Goal: Feedback & Contribution: Contribute content

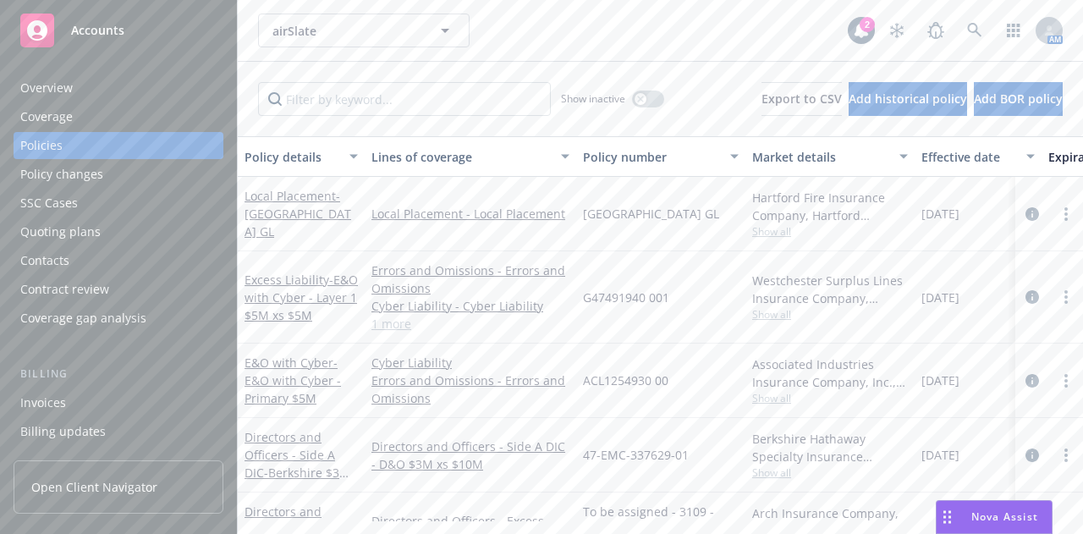
click at [518, 31] on div "airSlate airSlate" at bounding box center [553, 31] width 590 height 34
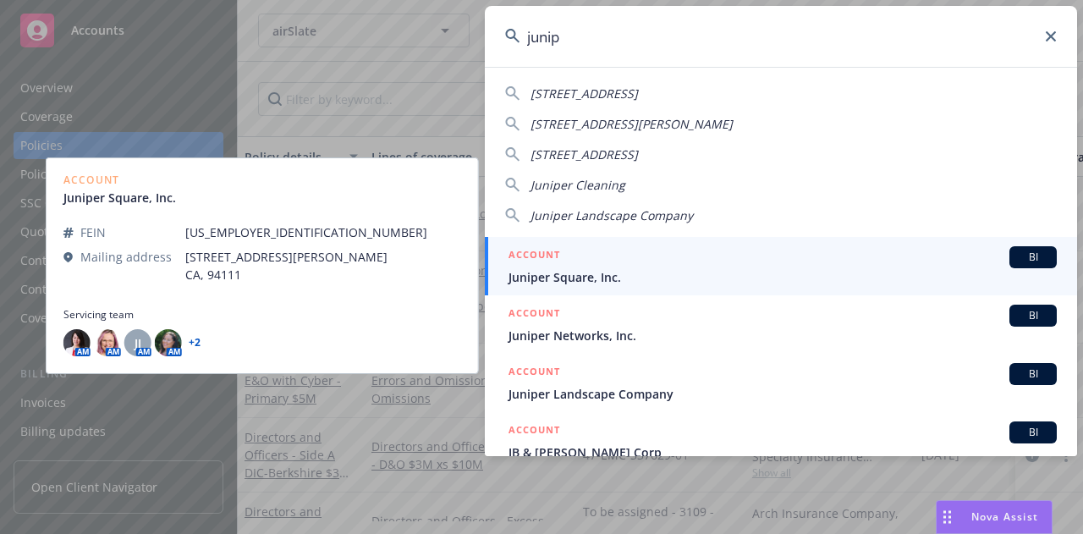
type input "junip"
click at [709, 273] on span "Juniper Square, Inc." at bounding box center [783, 277] width 548 height 18
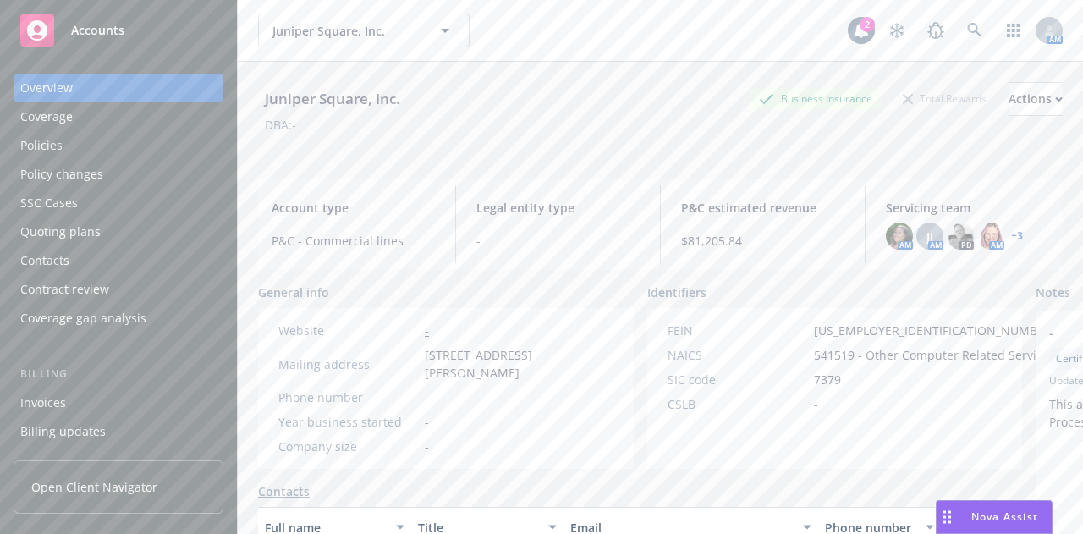
click at [125, 153] on div "Policies" at bounding box center [118, 145] width 196 height 27
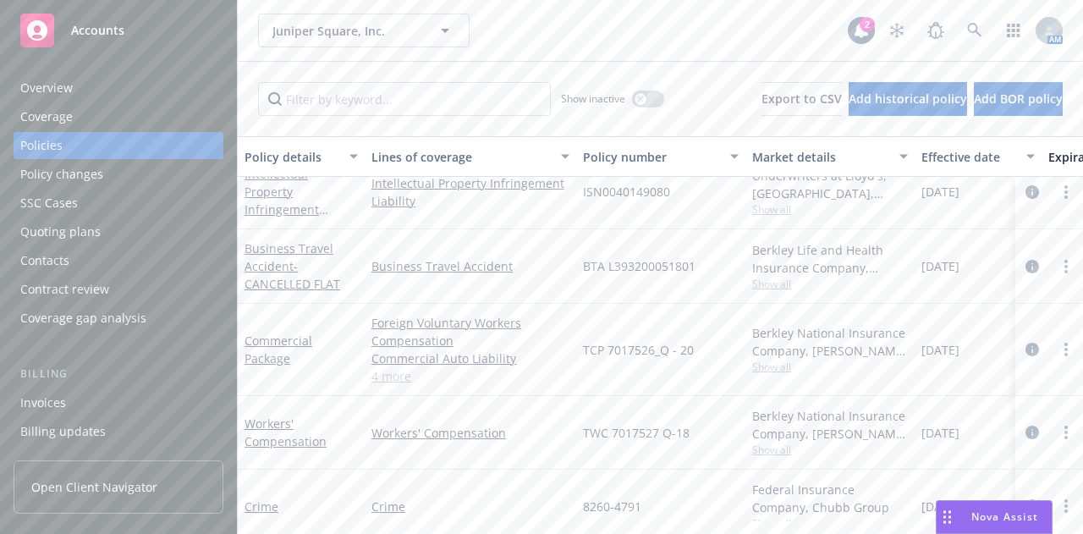
scroll to position [738, 0]
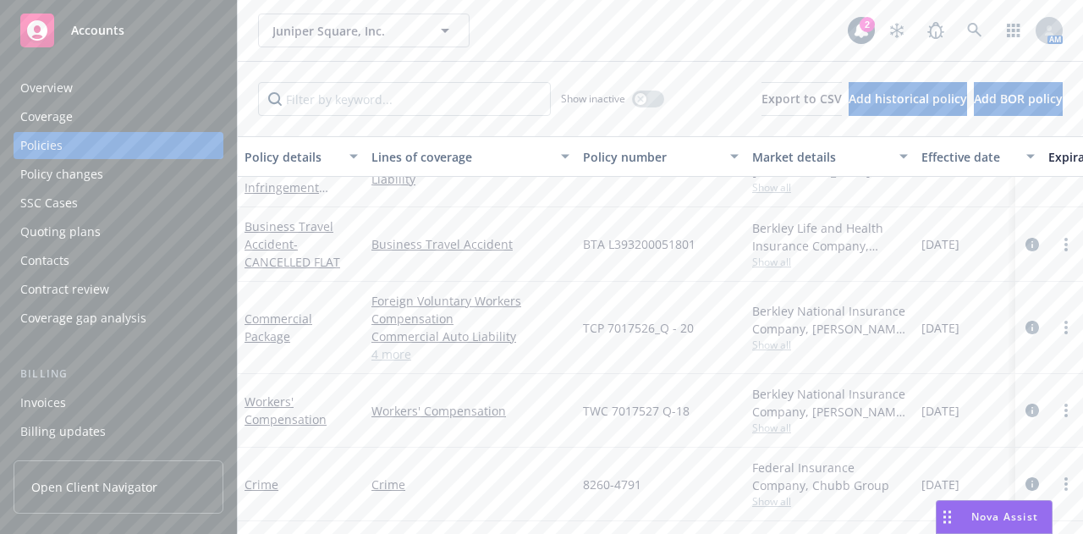
click at [114, 77] on div "Overview" at bounding box center [118, 87] width 196 height 27
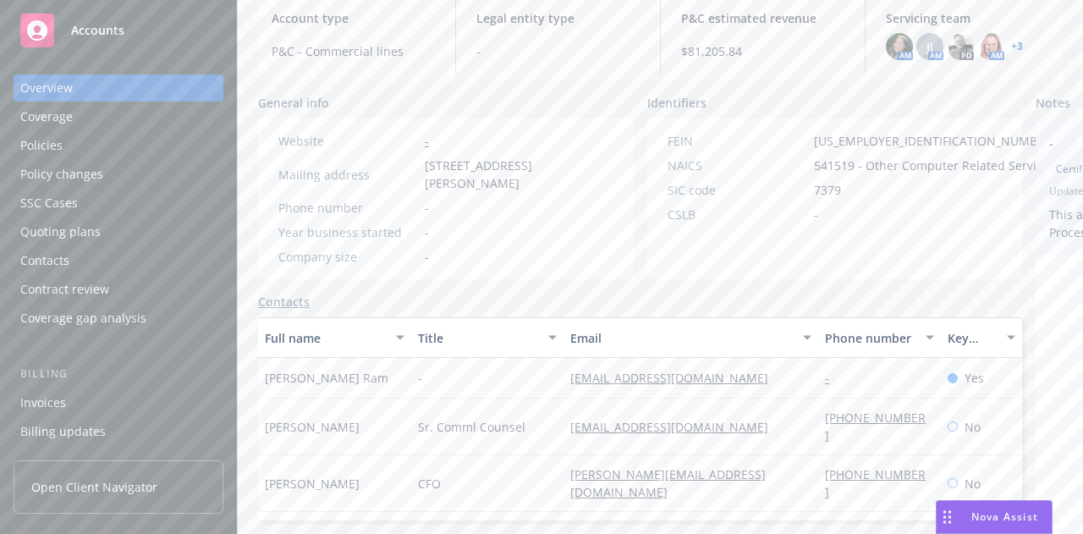
scroll to position [190, 179]
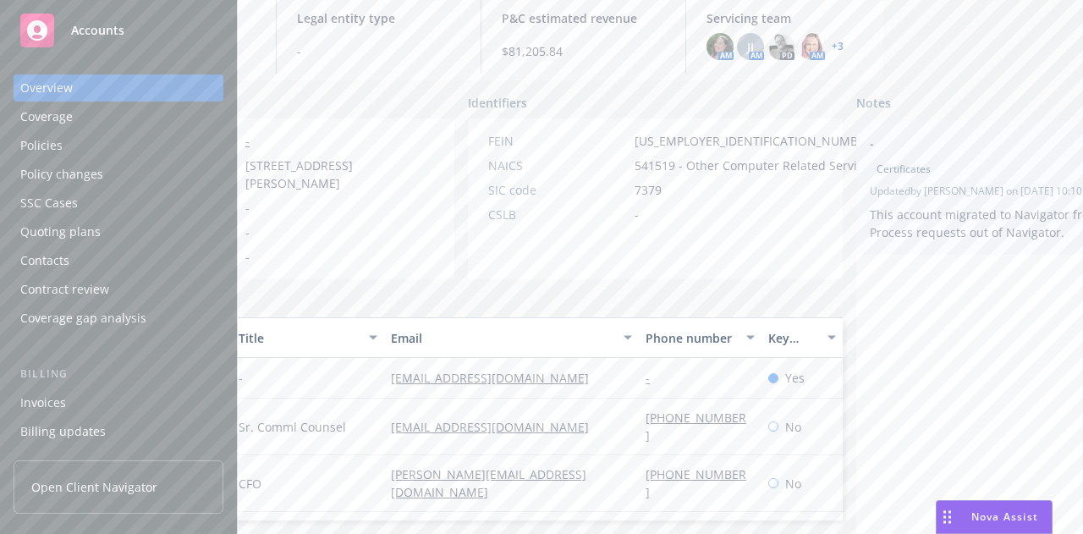
click at [1065, 121] on div "- Certificates Updated by Jeffrey Han on 01/23/2025, 10:10 AM This account migr…" at bounding box center [1018, 188] width 322 height 134
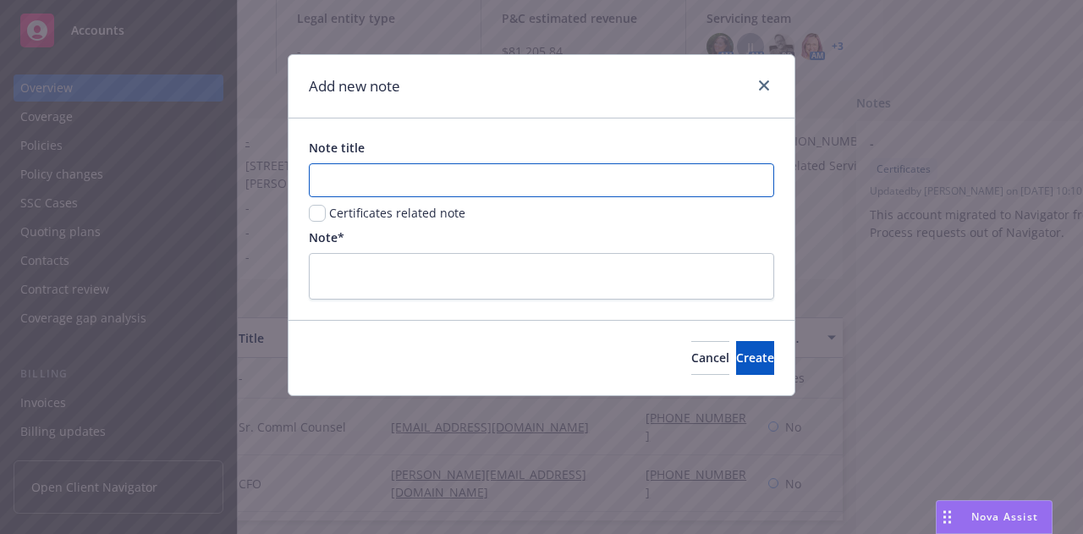
click at [665, 170] on input "Note title" at bounding box center [542, 180] width 466 height 34
type input "BTA"
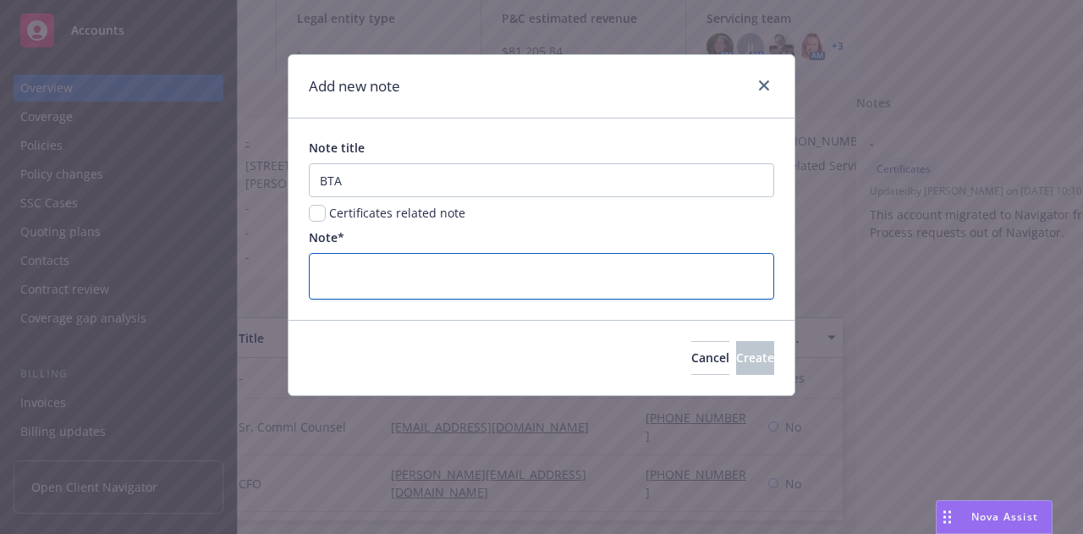
click at [482, 267] on textarea at bounding box center [542, 276] width 466 height 46
type textarea "B"
type textarea "x"
type textarea "BT"
type textarea "x"
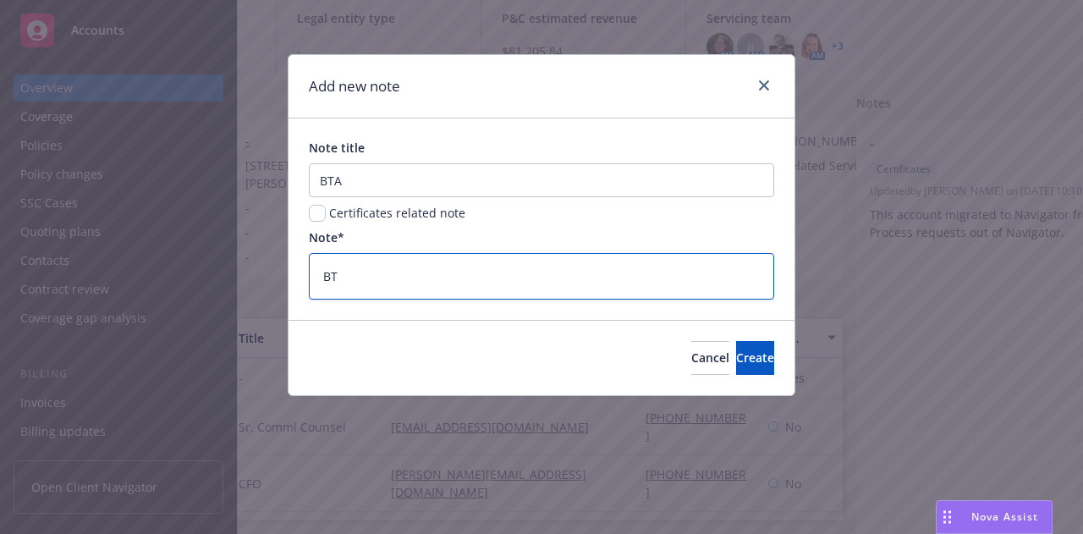
type textarea "BTA"
type textarea "x"
type textarea "BTA"
type textarea "x"
type textarea "BTA p"
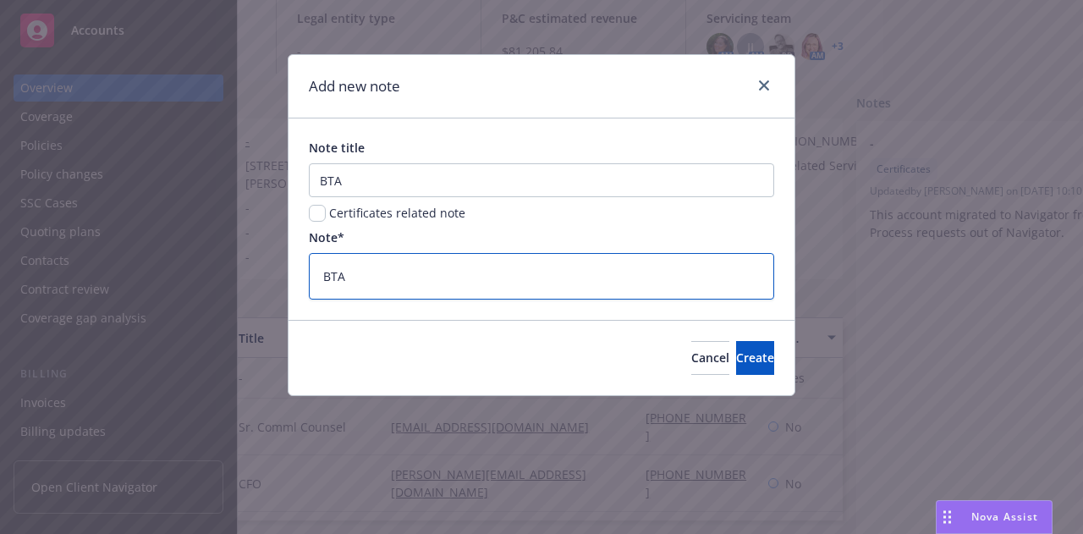
type textarea "x"
type textarea "BTA pl"
type textarea "x"
type textarea "BTA pla"
type textarea "x"
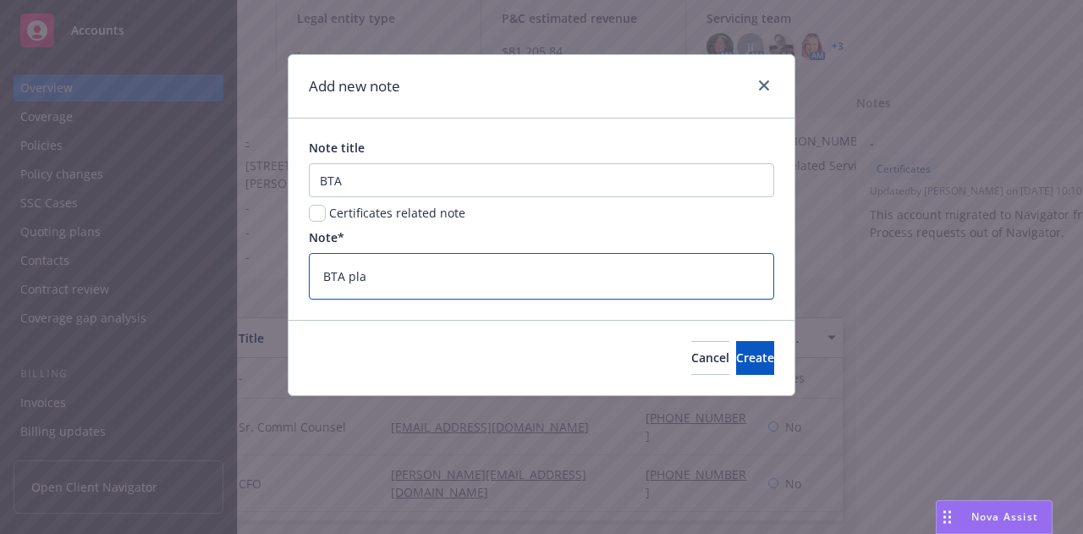
type textarea "BTA plac"
type textarea "x"
type textarea "BTA place"
type textarea "x"
type textarea "BTA placed"
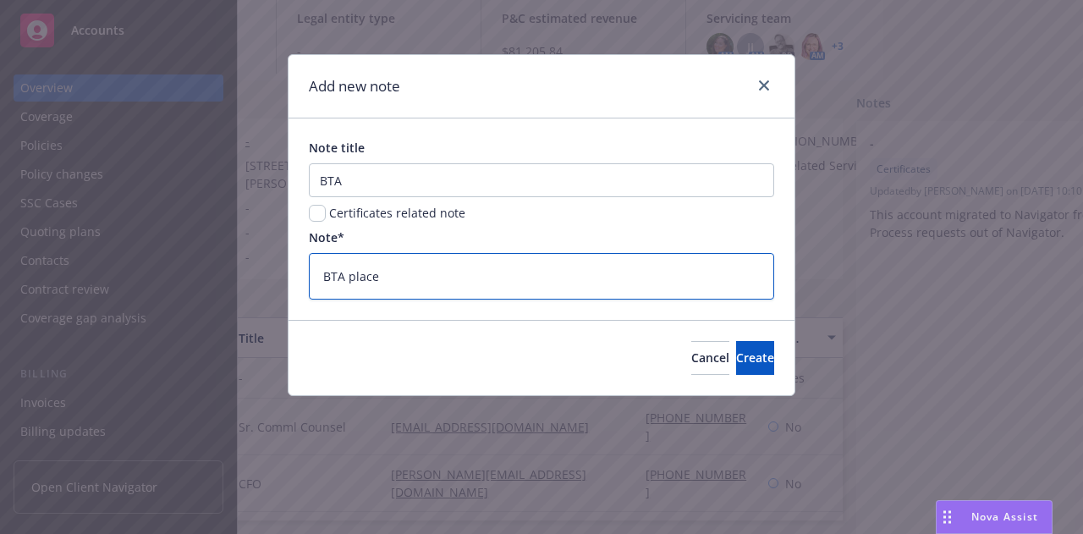
type textarea "x"
type textarea "BTA placed"
type textarea "x"
type textarea "BTA placed b"
type textarea "x"
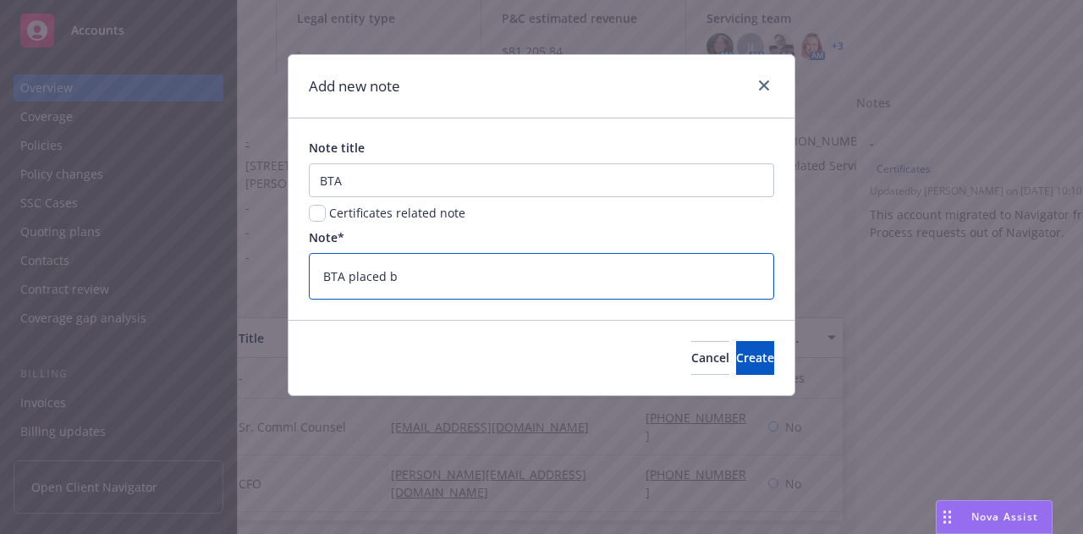
type textarea "BTA placed by"
type textarea "x"
type textarea "BTA placed by"
type textarea "x"
type textarea "BTA placed by P"
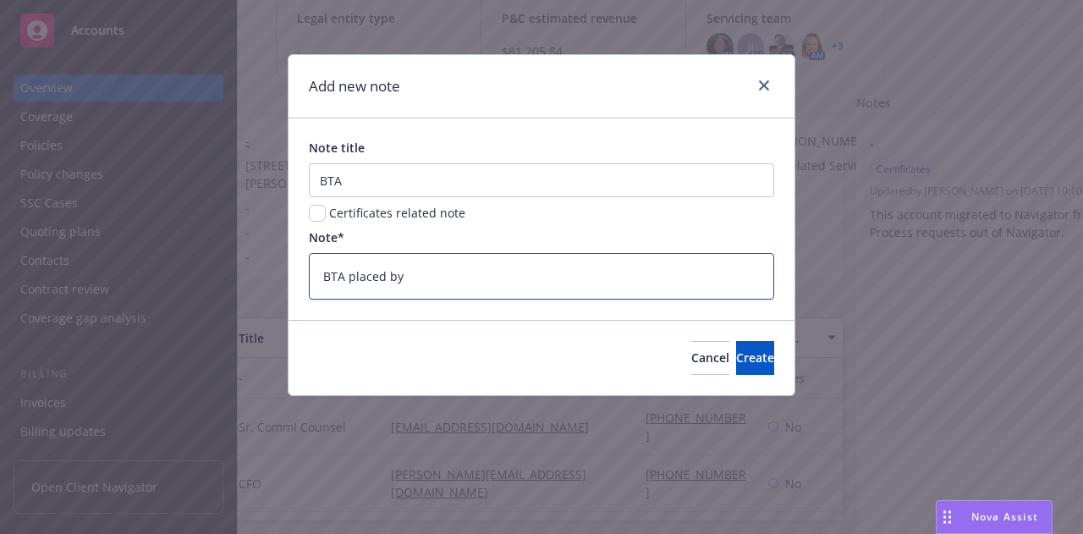
type textarea "x"
type textarea "BTA placed by PA"
type textarea "x"
type textarea "BTA placed by PAt"
type textarea "x"
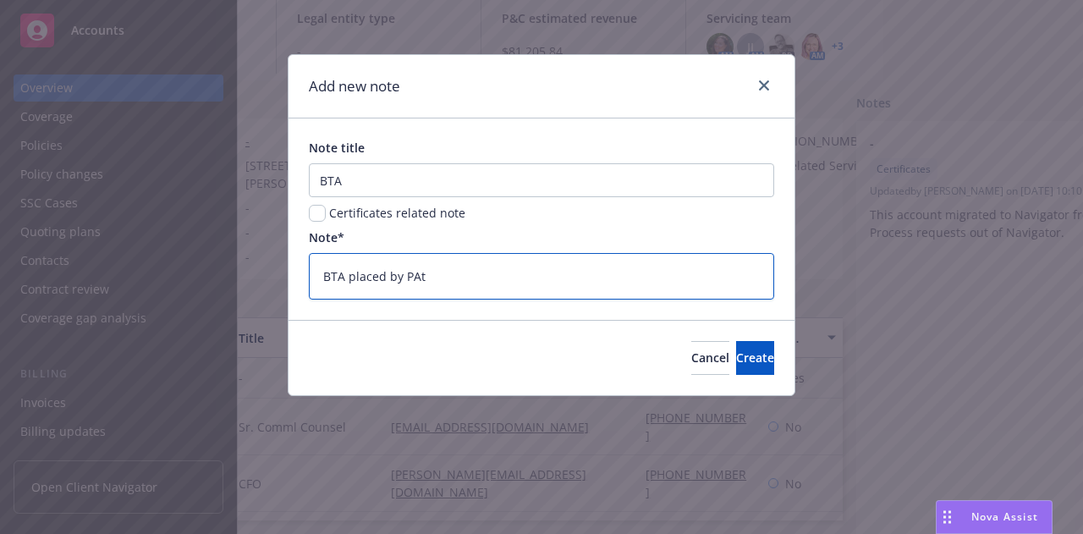
type textarea "BTA placed by PAtr"
type textarea "x"
type textarea "BTA placed by PAtri"
type textarea "x"
type textarea "BTA placed by PAtric"
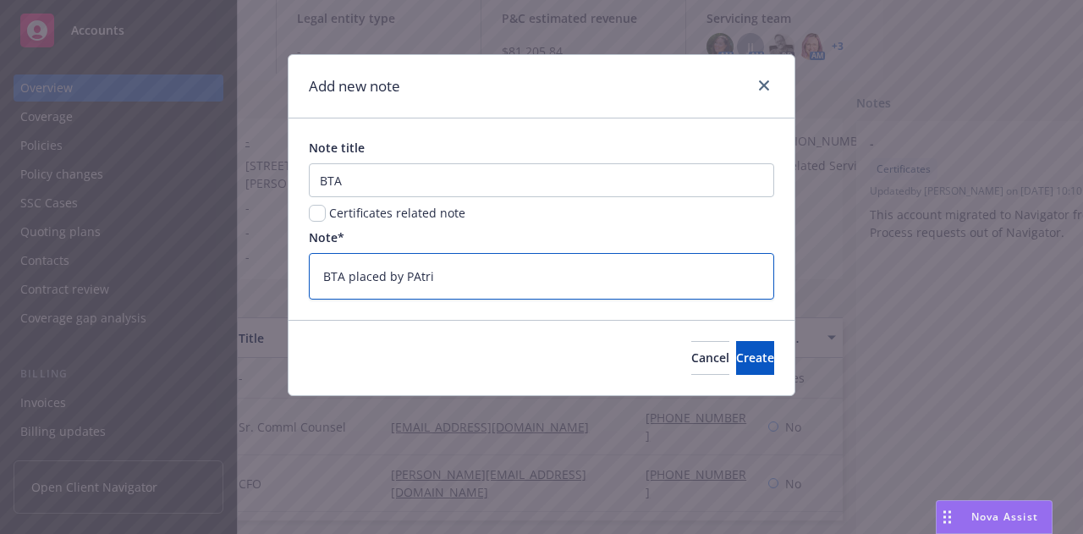
type textarea "x"
type textarea "BTA placed by PAtri"
type textarea "x"
type textarea "BTA placed by PAtr"
type textarea "x"
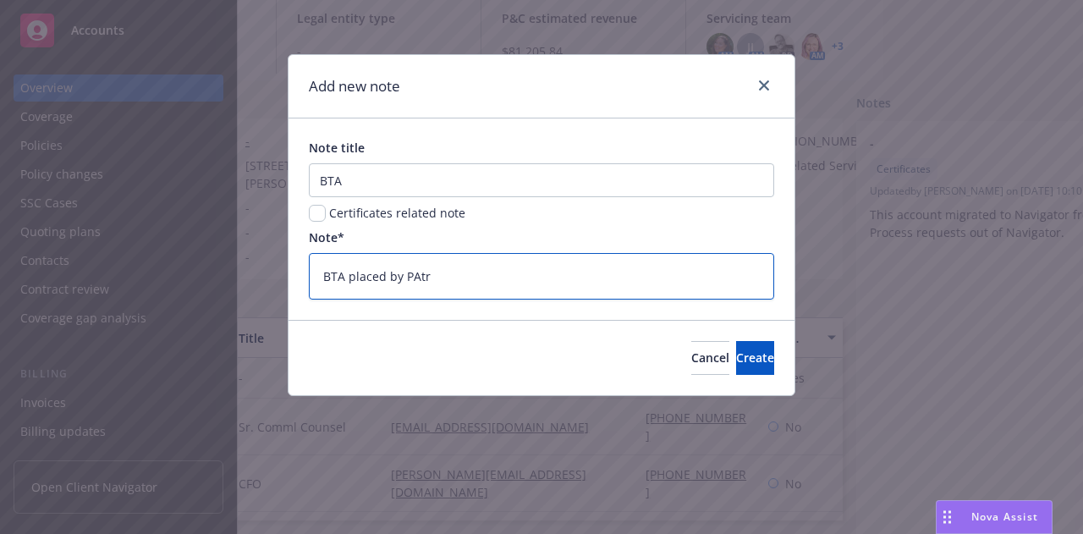
type textarea "BTA placed by PAt"
type textarea "x"
type textarea "BTA placed by PA"
type textarea "x"
type textarea "BTA placed by P"
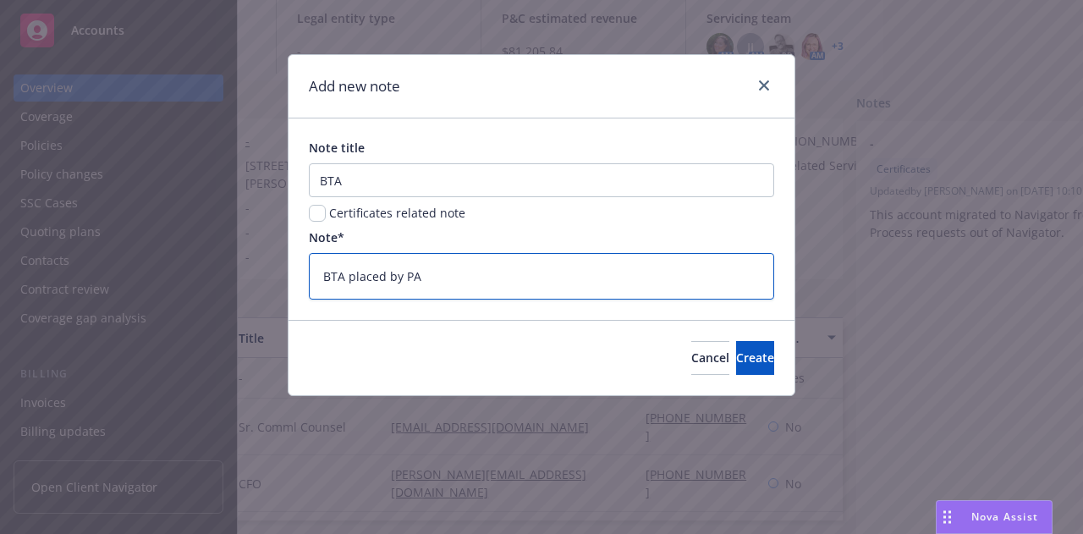
type textarea "x"
type textarea "BTA placed by Pa"
type textarea "x"
type textarea "BTA placed by Pat"
type textarea "x"
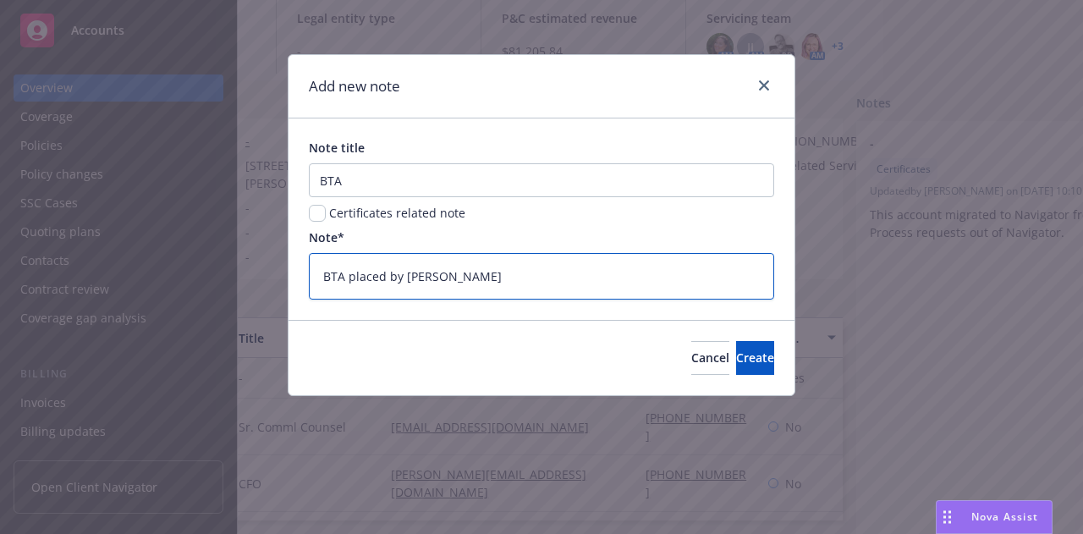
type textarea "BTA placed by Patr"
type textarea "x"
type textarea "BTA placed by Patri"
type textarea "x"
type textarea "BTA placed by Patric"
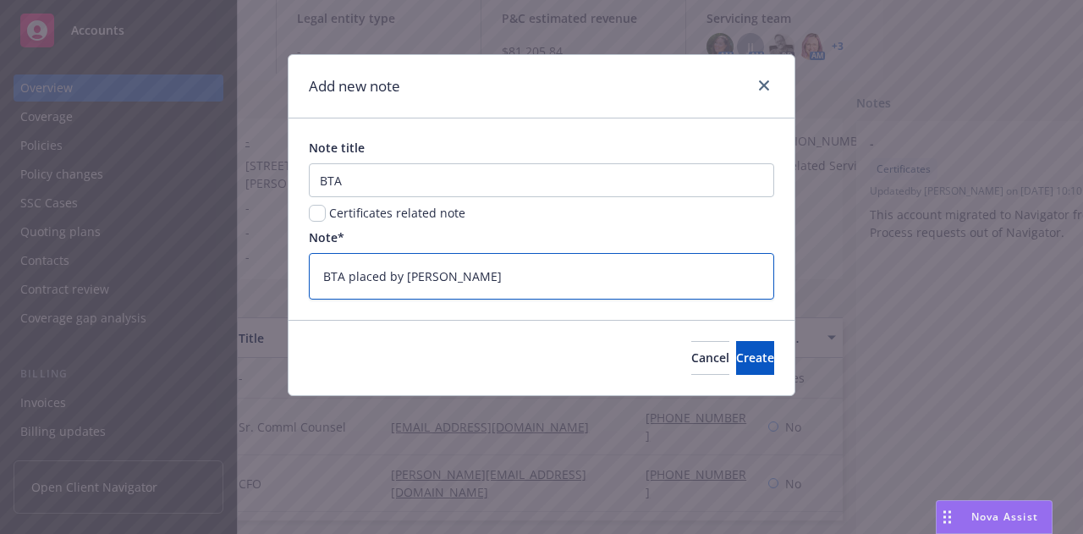
type textarea "x"
type textarea "BTA placed by Patrici"
type textarea "x"
type textarea "BTA placed by Patricia"
type textarea "x"
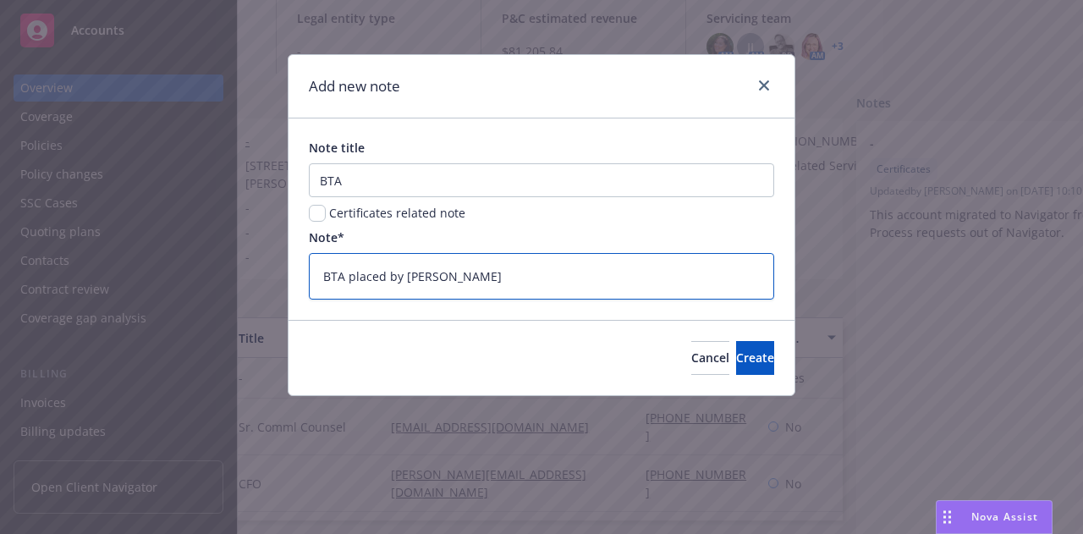
type textarea "BTA placed by Patricia"
type textarea "x"
type textarea "BTA placed by Patricia S"
type textarea "x"
type textarea "BTA placed by Patricia Sa"
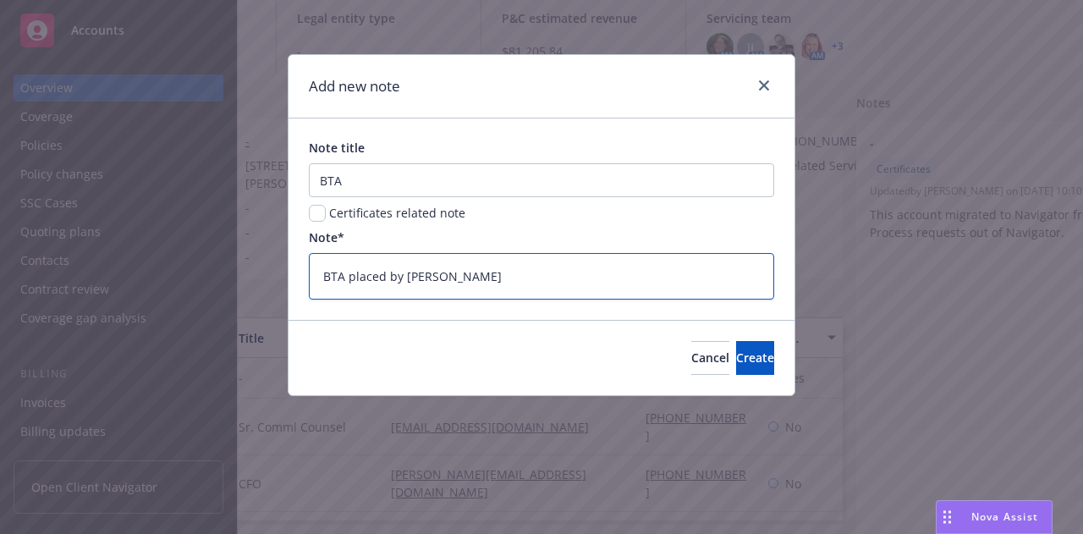
type textarea "x"
type textarea "BTA placed by Patricia San"
type textarea "x"
type textarea "BTA placed by Patricia Sand"
type textarea "x"
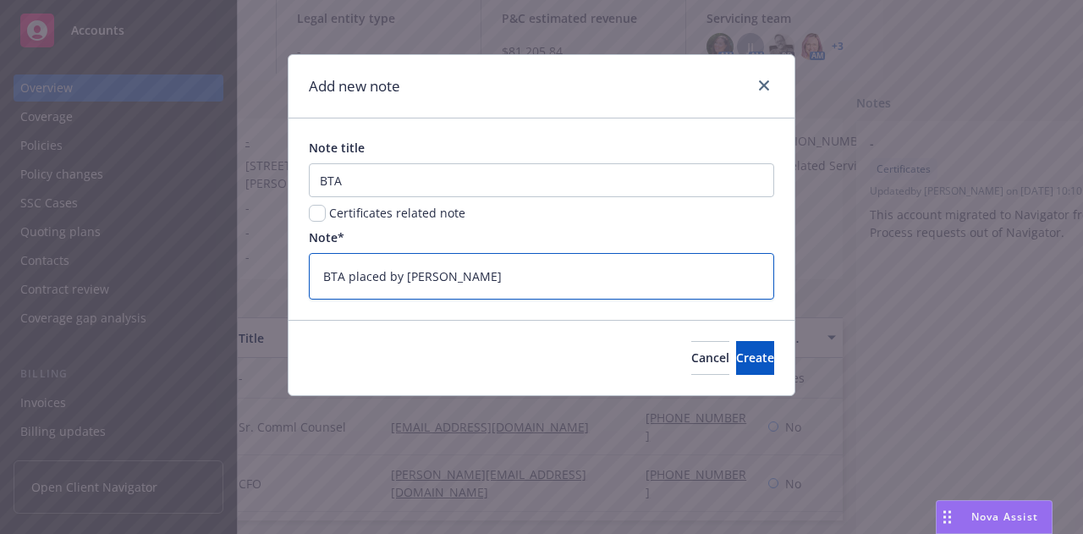
type textarea "BTA placed by Patricia Sande"
type textarea "x"
type textarea "BTA placed by Patricia Sander"
type textarea "x"
type textarea "BTA placed by [PERSON_NAME]"
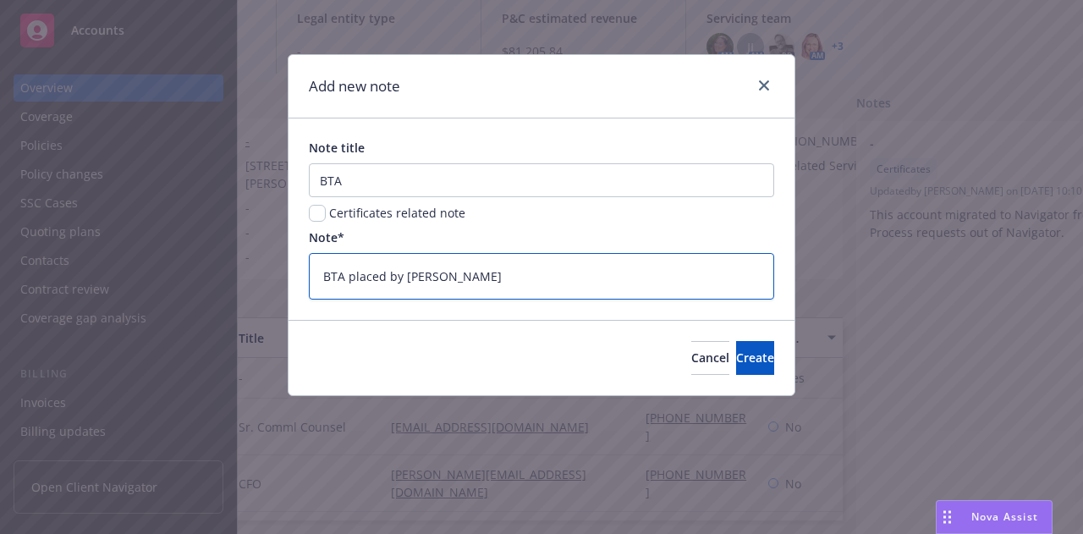
type textarea "x"
drag, startPoint x: 340, startPoint y: 276, endPoint x: 268, endPoint y: 284, distance: 72.3
click at [268, 284] on div "Add new note Note title BTA Certificates related note Note* BTA placed by Patri…" at bounding box center [541, 267] width 1083 height 534
type textarea "BTA placed by [PERSON_NAME]"
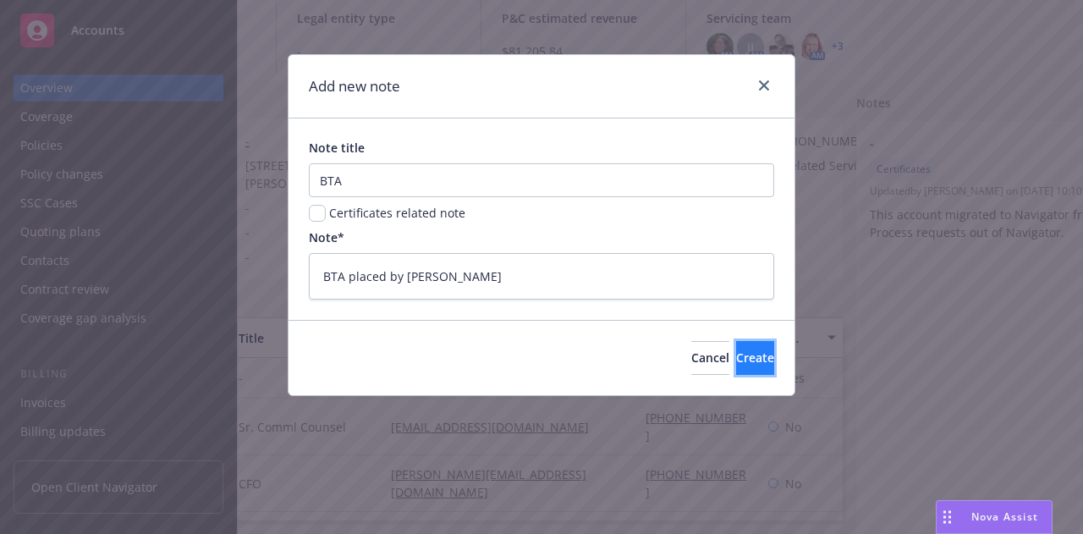
click at [736, 357] on span "Create" at bounding box center [755, 358] width 38 height 16
type textarea "x"
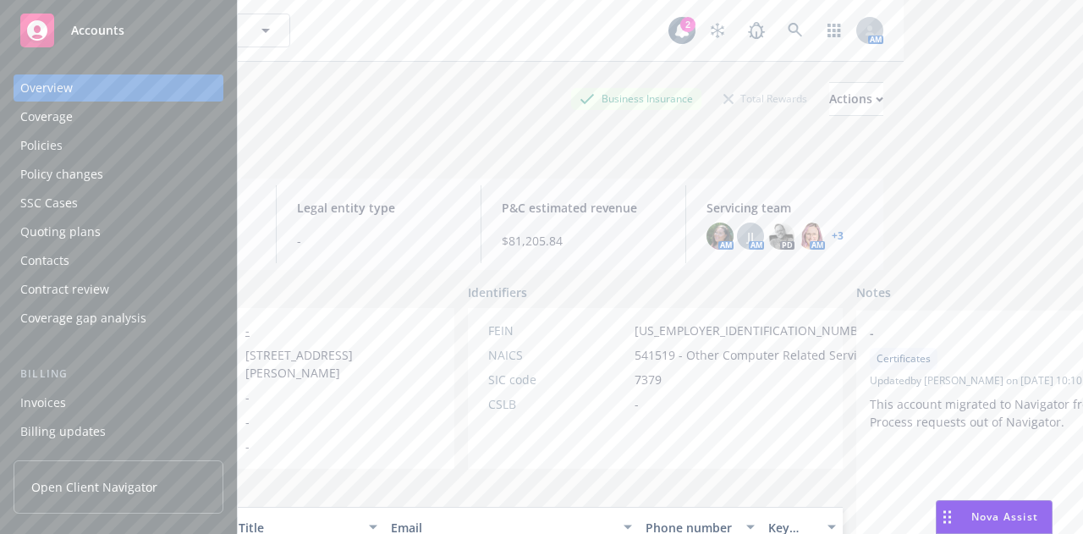
scroll to position [0, 0]
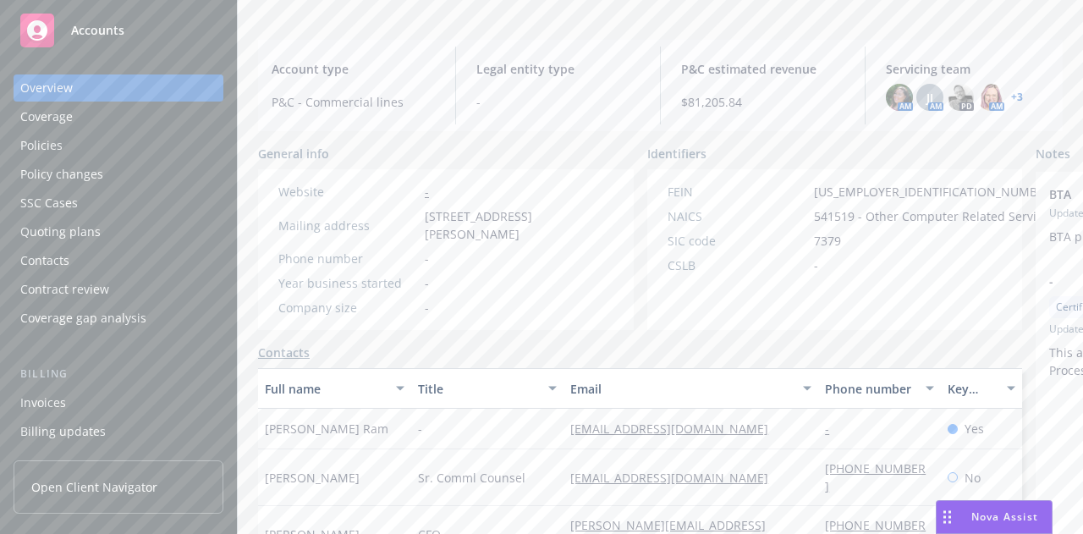
scroll to position [141, 0]
click at [113, 145] on div "Policies" at bounding box center [118, 145] width 196 height 27
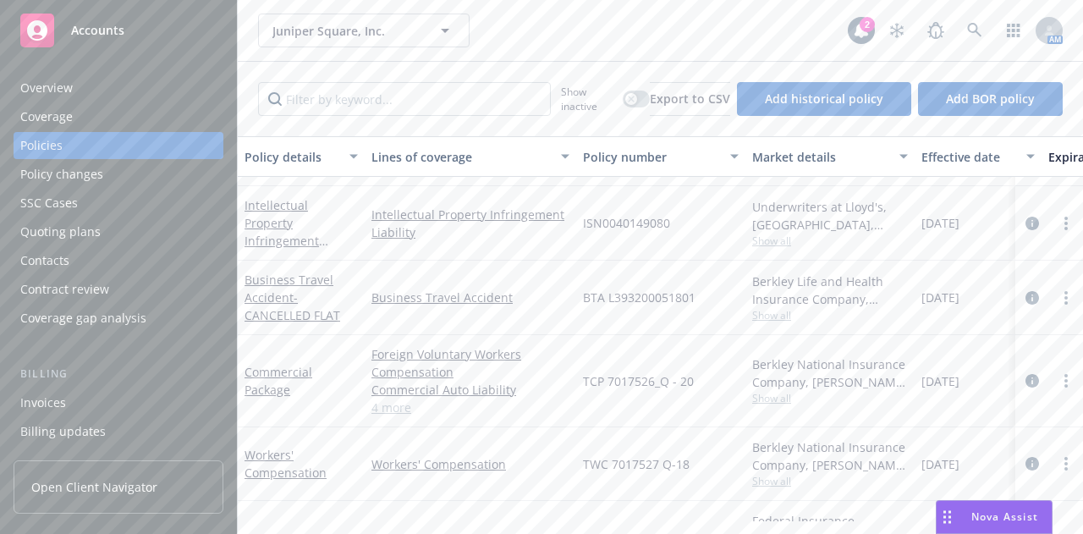
scroll to position [686, 0]
